Goal: Task Accomplishment & Management: Manage account settings

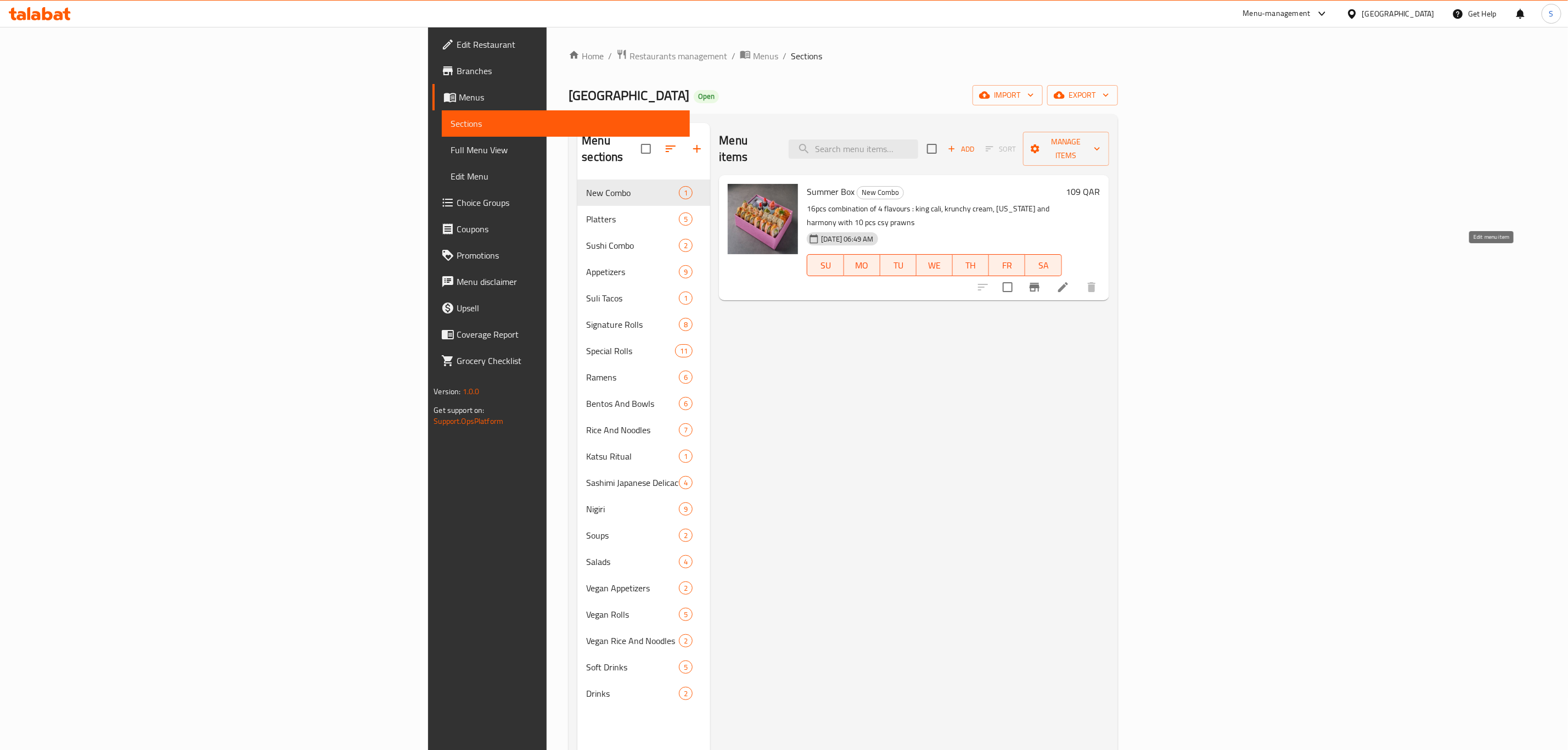
click at [1070, 280] on icon at bounding box center [1063, 287] width 13 height 13
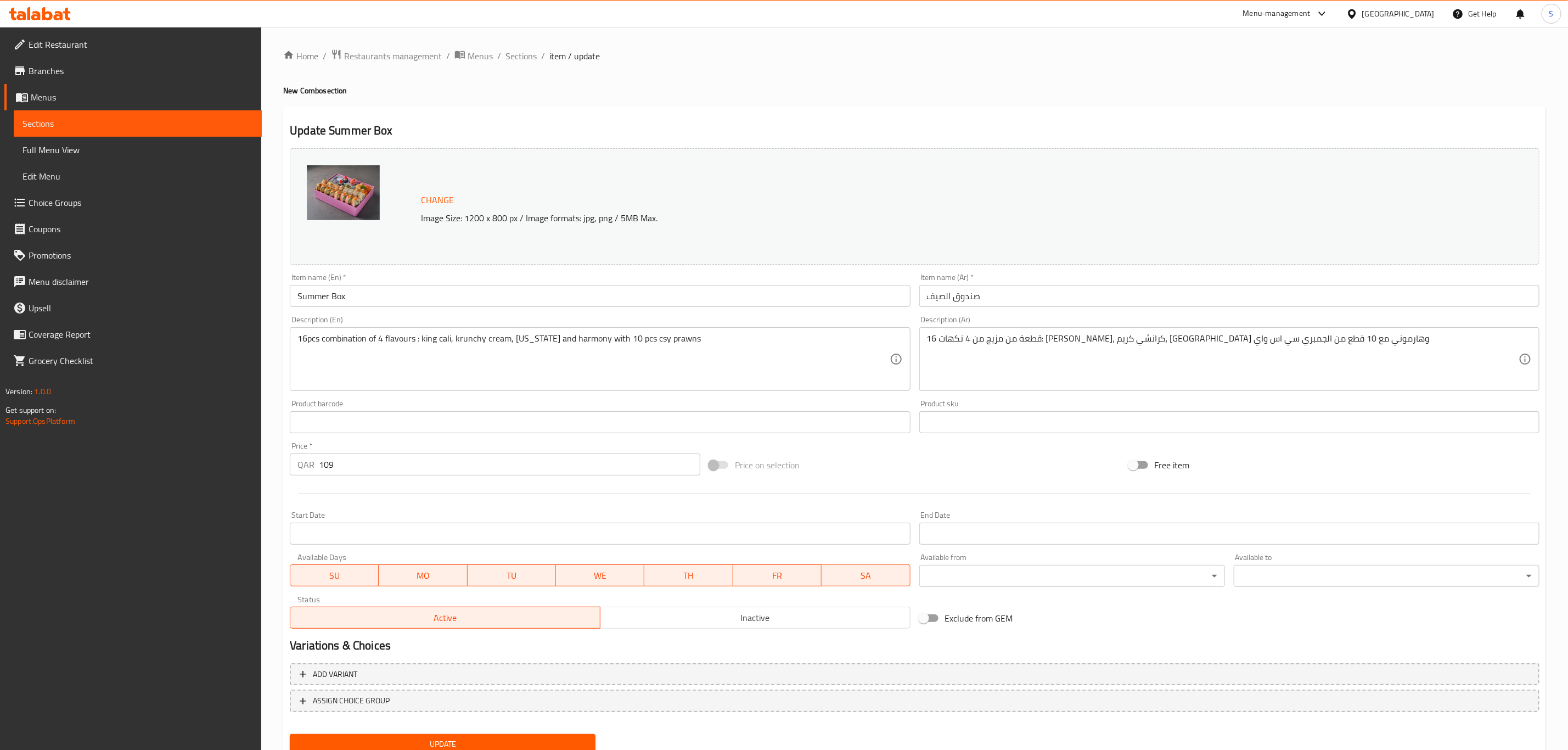
click at [285, 463] on div "Price   * QAR 109 Price *" at bounding box center [495, 458] width 419 height 42
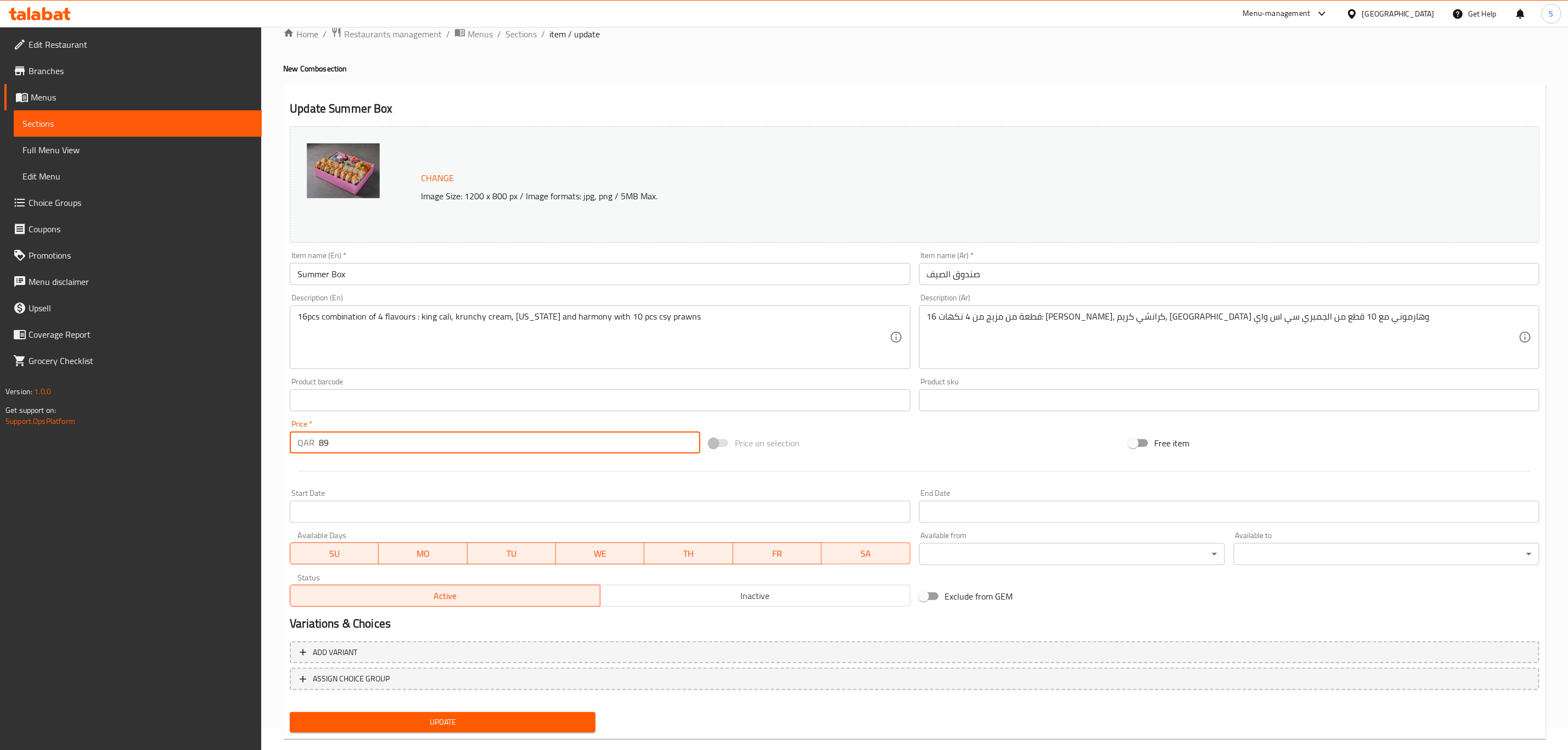
scroll to position [40, 0]
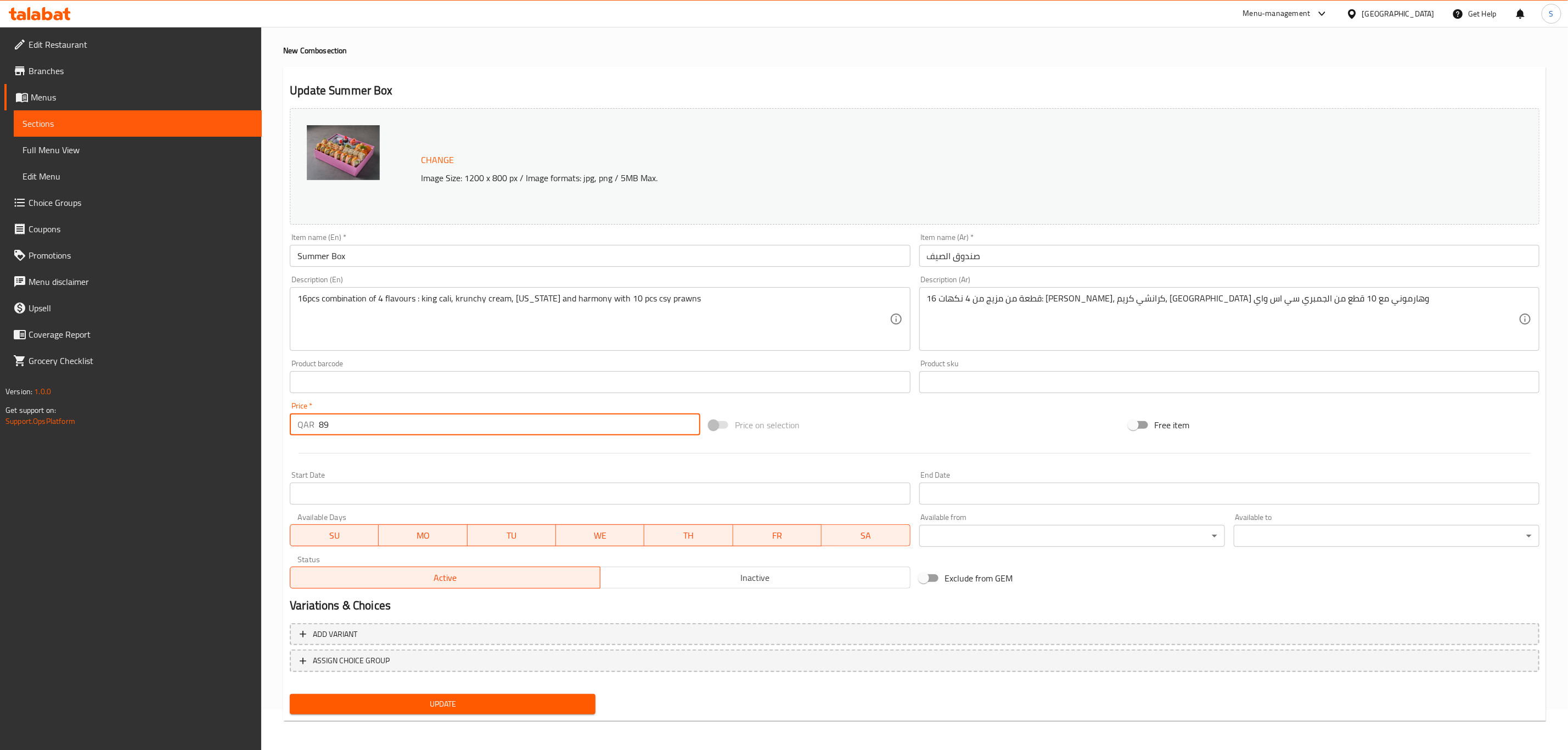
type input "89"
click at [419, 710] on button "Update" at bounding box center [442, 704] width 306 height 20
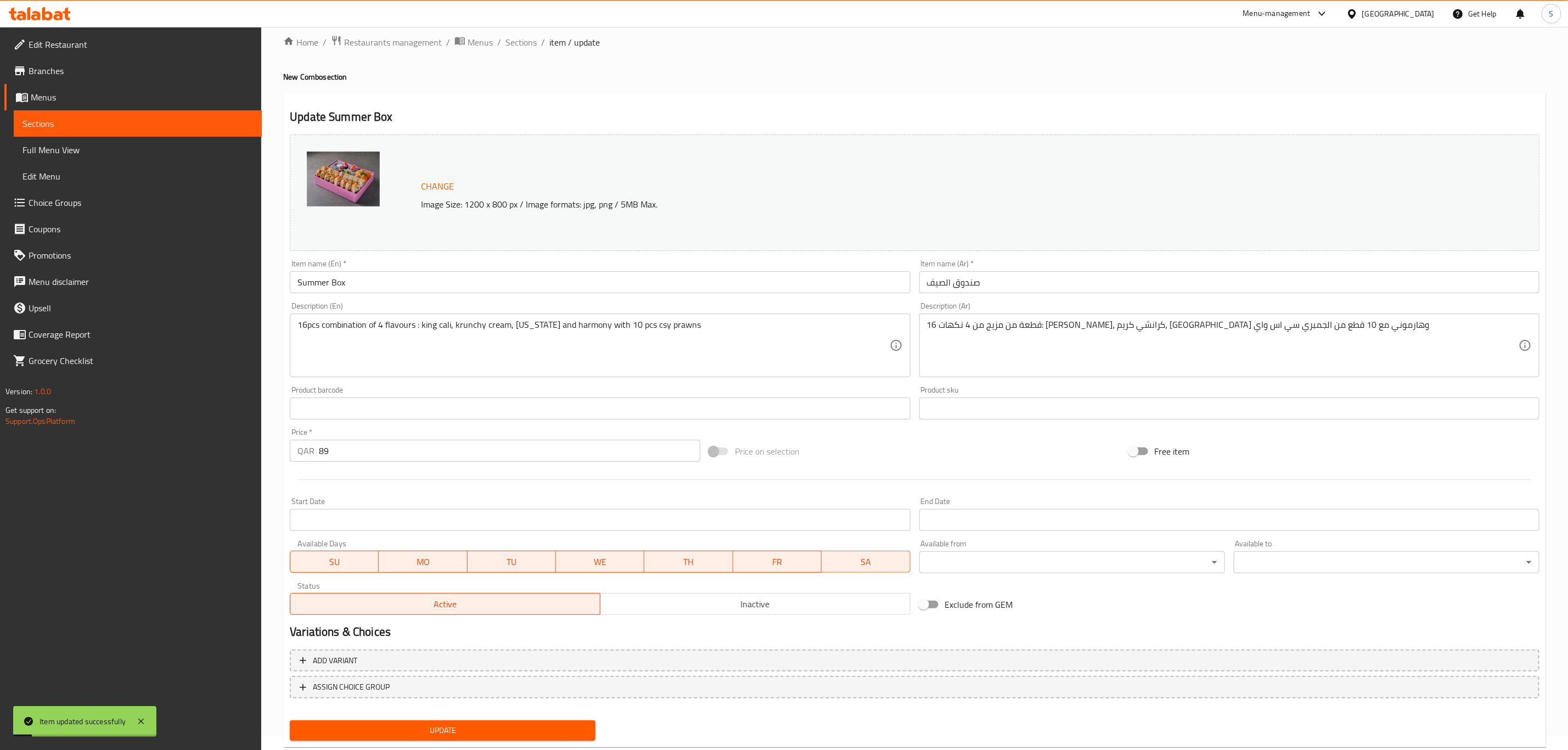
scroll to position [0, 0]
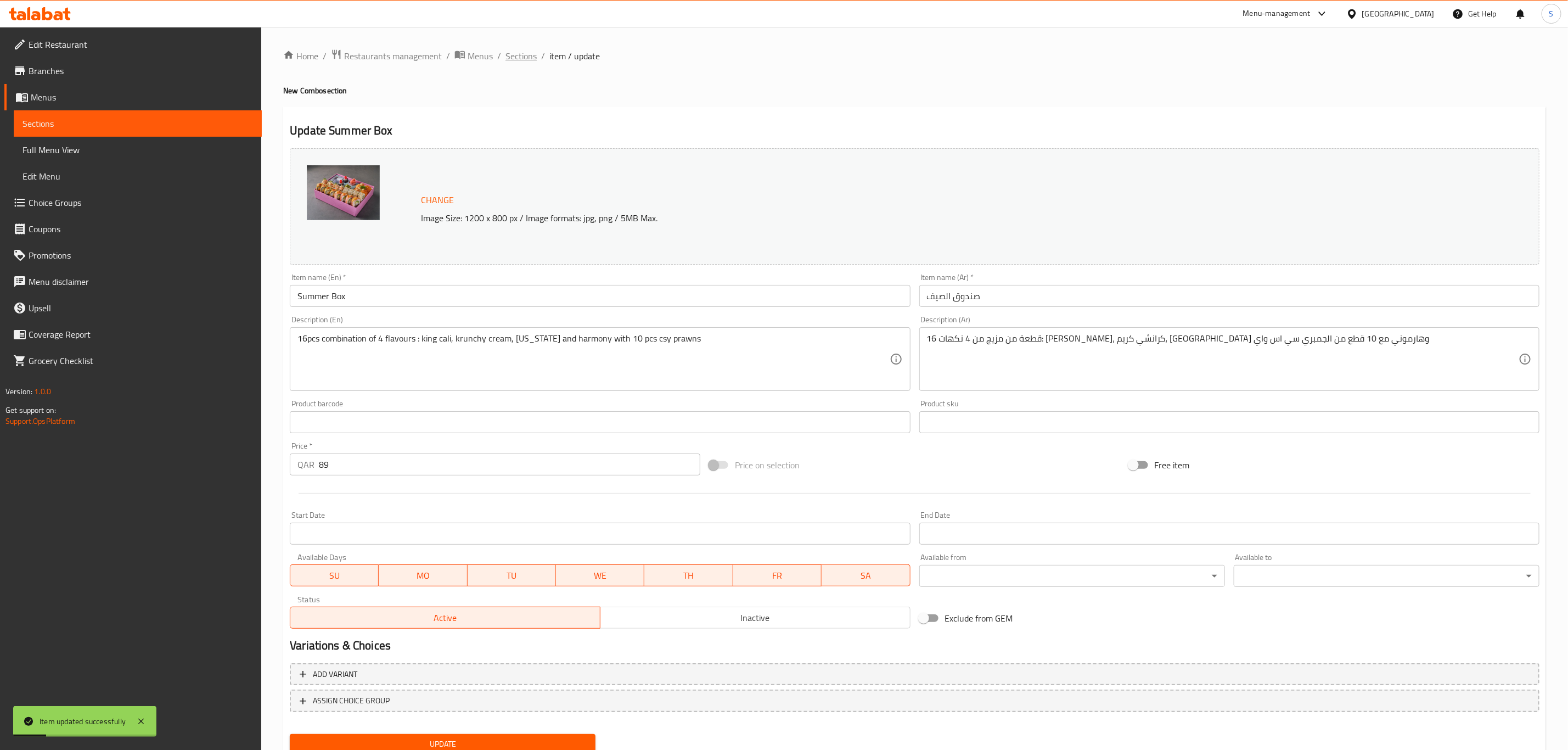
click at [531, 58] on span "Sections" at bounding box center [521, 55] width 31 height 13
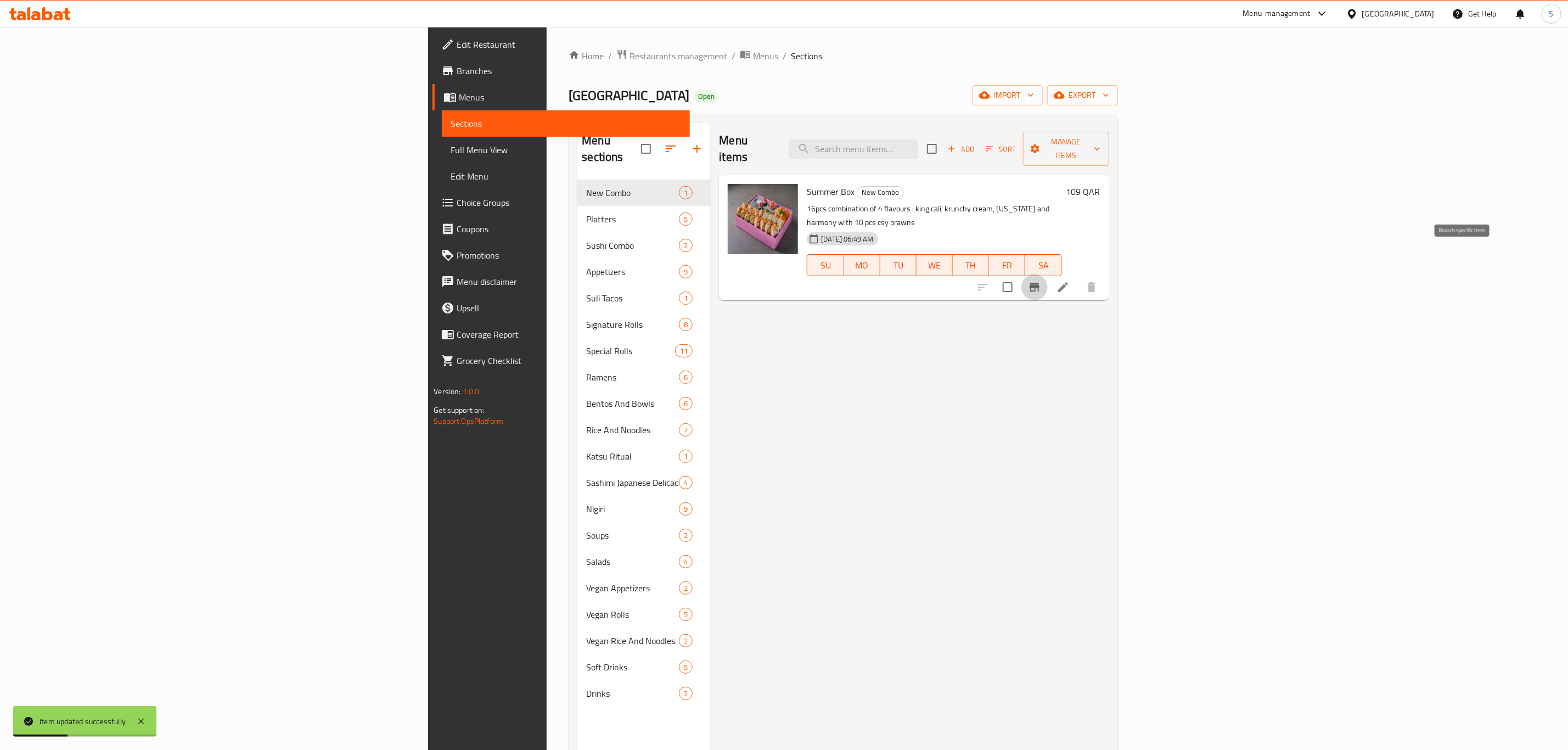
click at [1041, 280] on icon "Branch-specific-item" at bounding box center [1034, 287] width 13 height 13
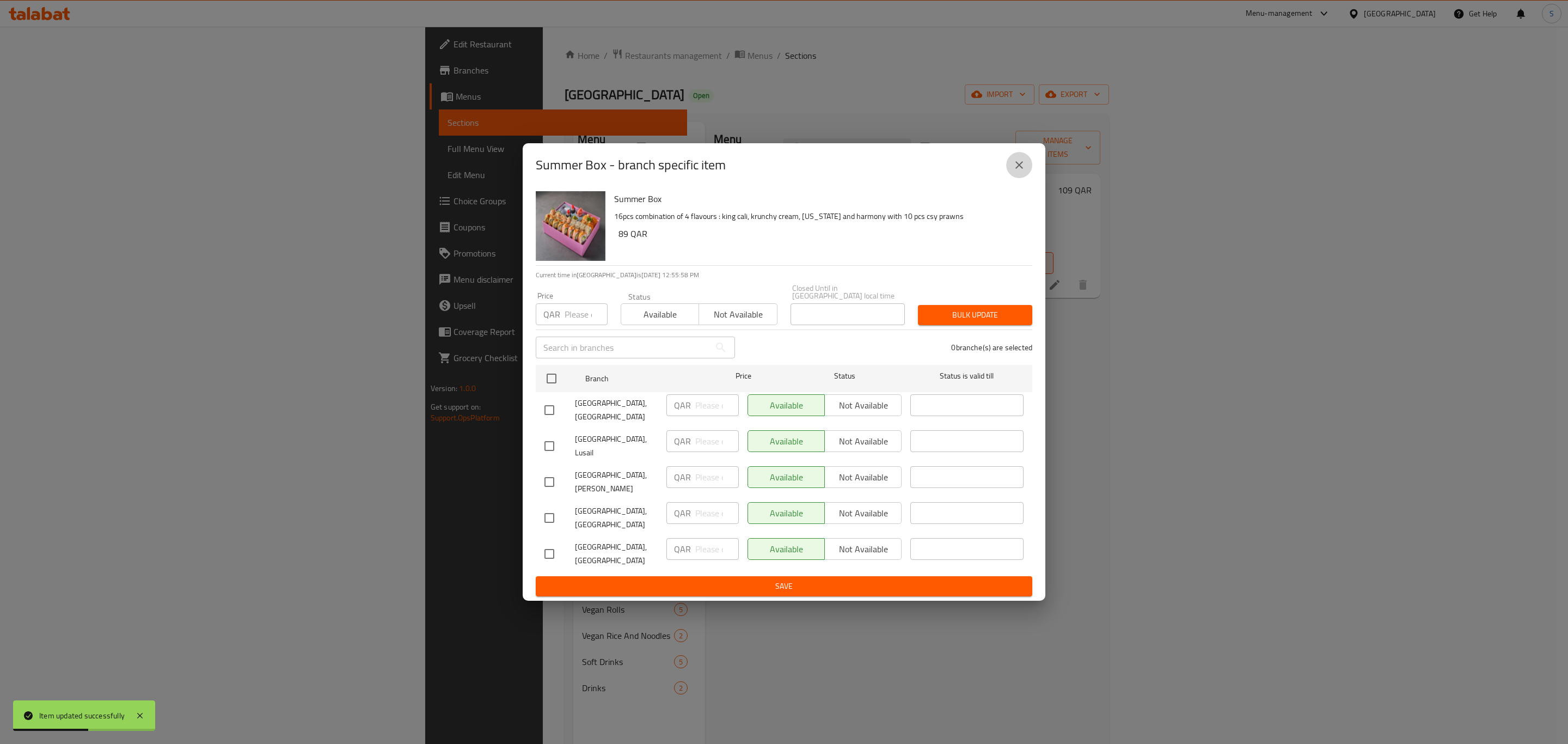
drag, startPoint x: 1009, startPoint y: 180, endPoint x: 1018, endPoint y: 180, distance: 9.0
click at [1009, 178] on button "close" at bounding box center [1019, 165] width 26 height 26
